Goal: Obtain resource: Download file/media

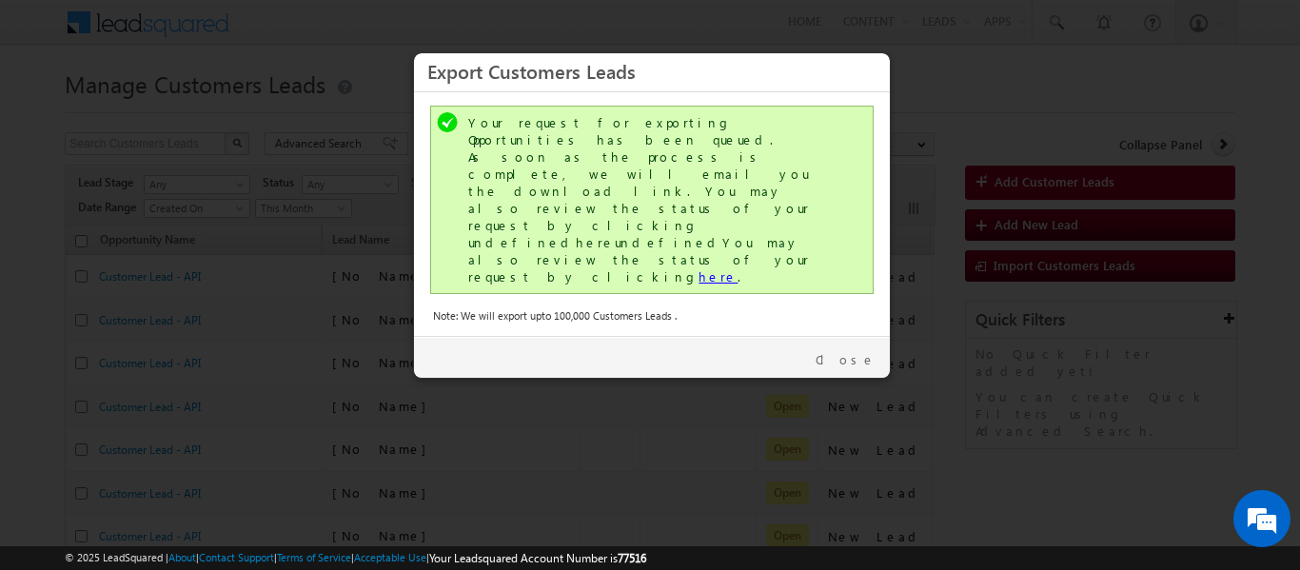
click at [698, 268] on link "here" at bounding box center [717, 276] width 39 height 16
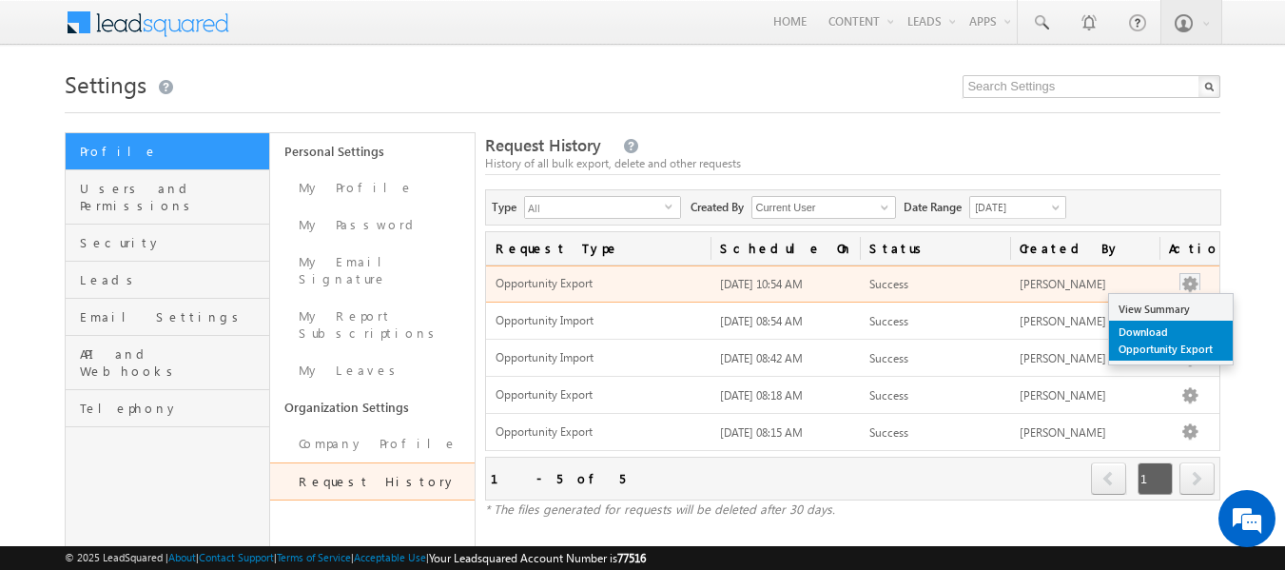
click at [1145, 351] on link "Download Opportunity Export" at bounding box center [1171, 341] width 124 height 40
